Goal: Task Accomplishment & Management: Manage account settings

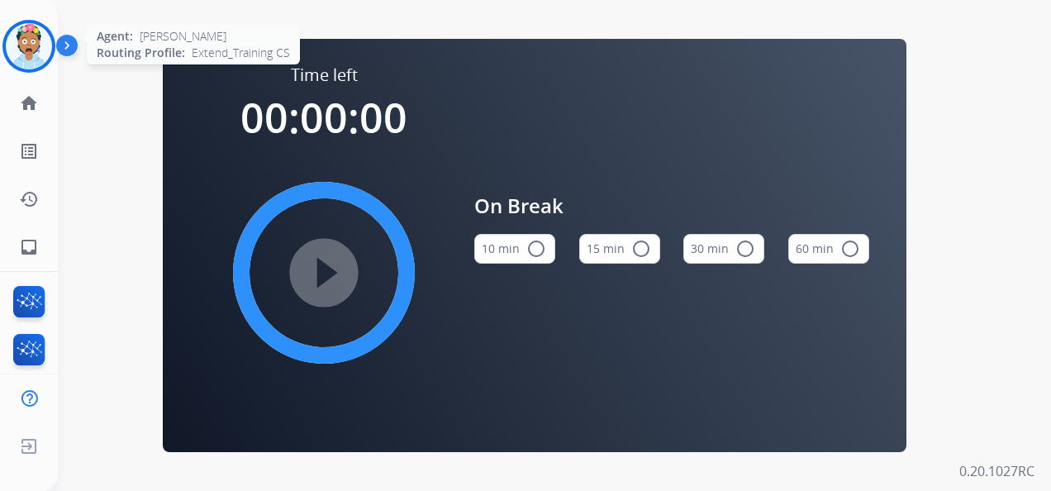
click at [39, 43] on img at bounding box center [29, 46] width 46 height 46
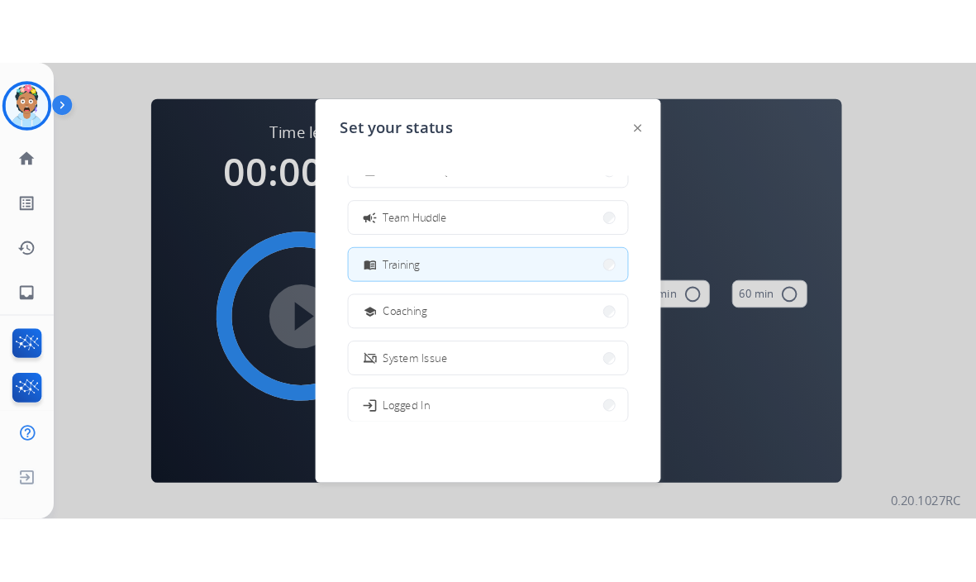
scroll to position [248, 0]
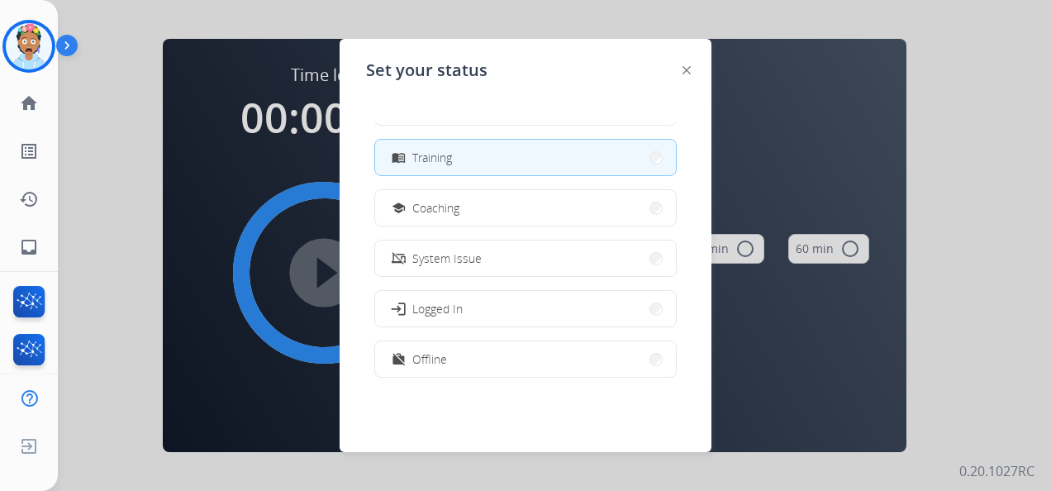
click at [966, 26] on div at bounding box center [525, 245] width 1051 height 491
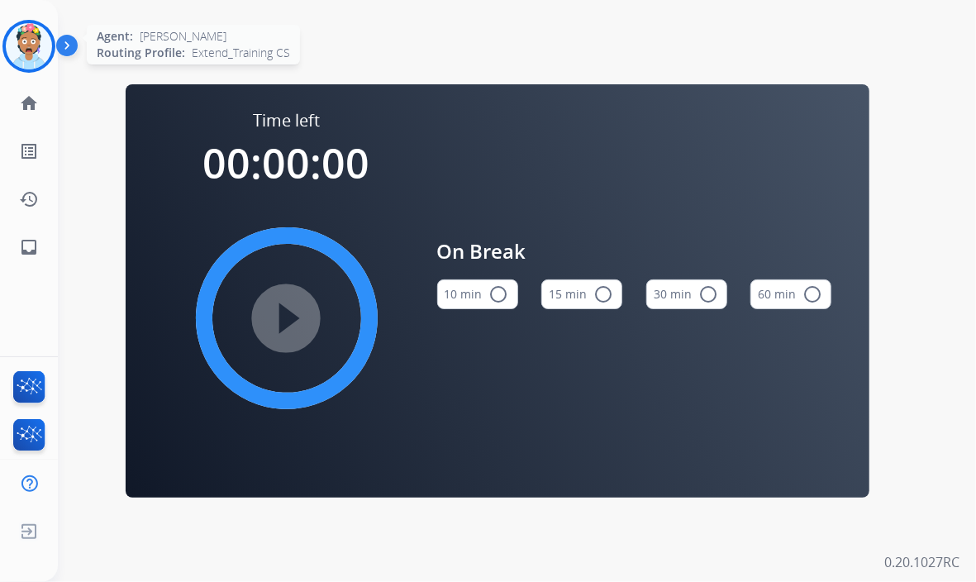
click at [23, 52] on img at bounding box center [29, 46] width 46 height 46
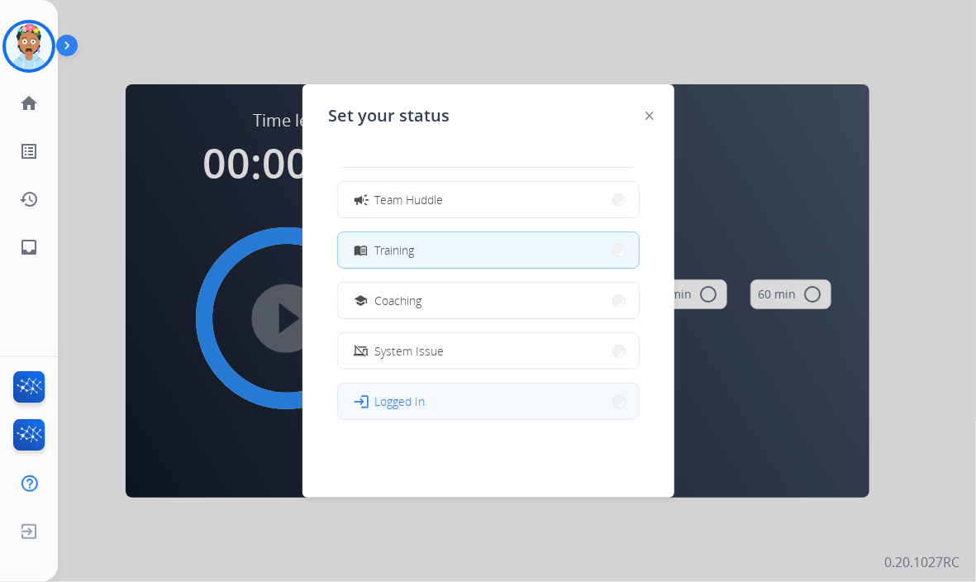
scroll to position [261, 0]
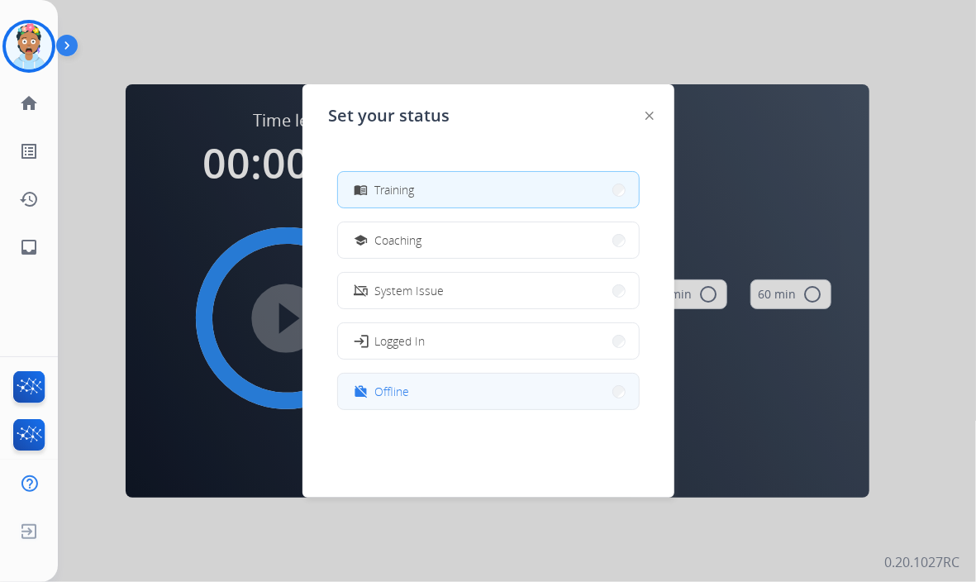
click at [404, 387] on span "Offline" at bounding box center [392, 391] width 35 height 17
